Goal: Find specific page/section

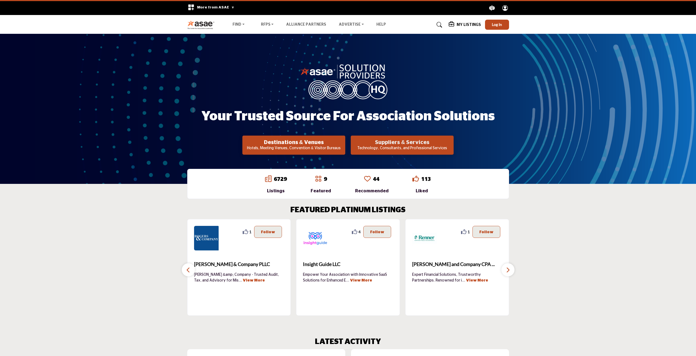
click at [344, 144] on h2 "Suppliers & Services" at bounding box center [294, 142] width 100 height 7
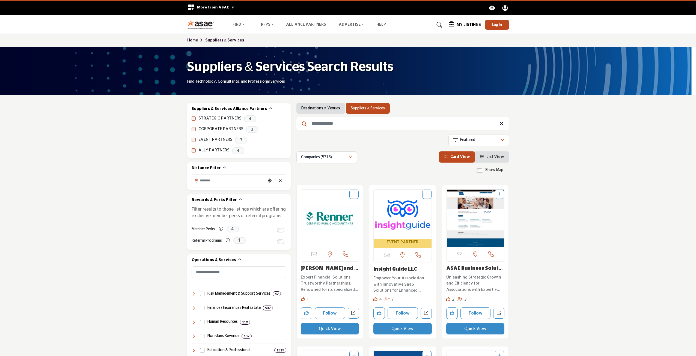
click at [205, 8] on span "More from ASAE" at bounding box center [215, 7] width 37 height 4
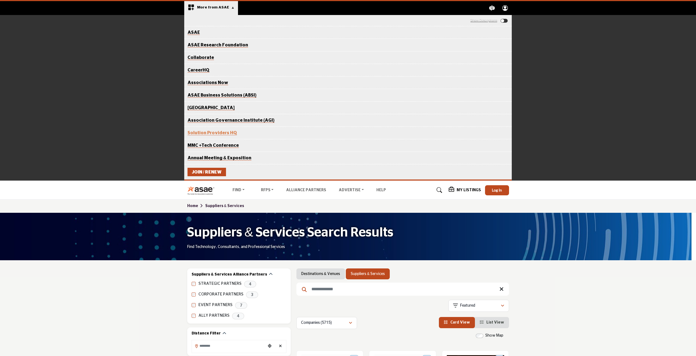
click at [214, 85] on link "Associations Now" at bounding box center [207, 83] width 41 height 5
